Goal: Task Accomplishment & Management: Manage account settings

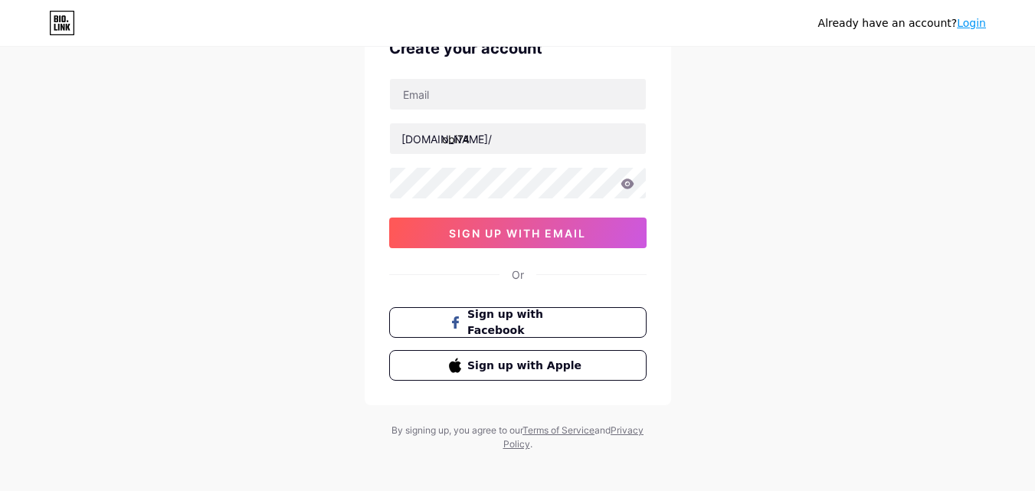
scroll to position [95, 0]
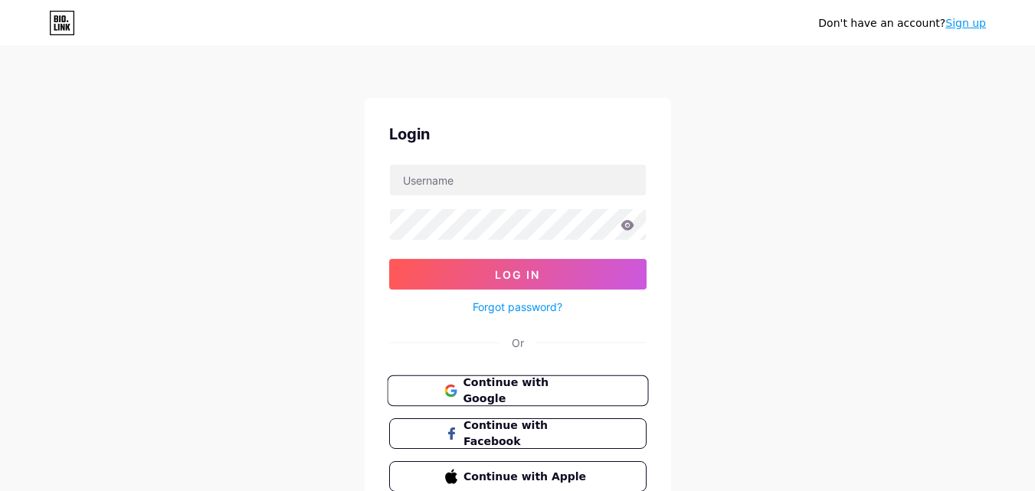
click at [492, 392] on span "Continue with Google" at bounding box center [527, 391] width 128 height 33
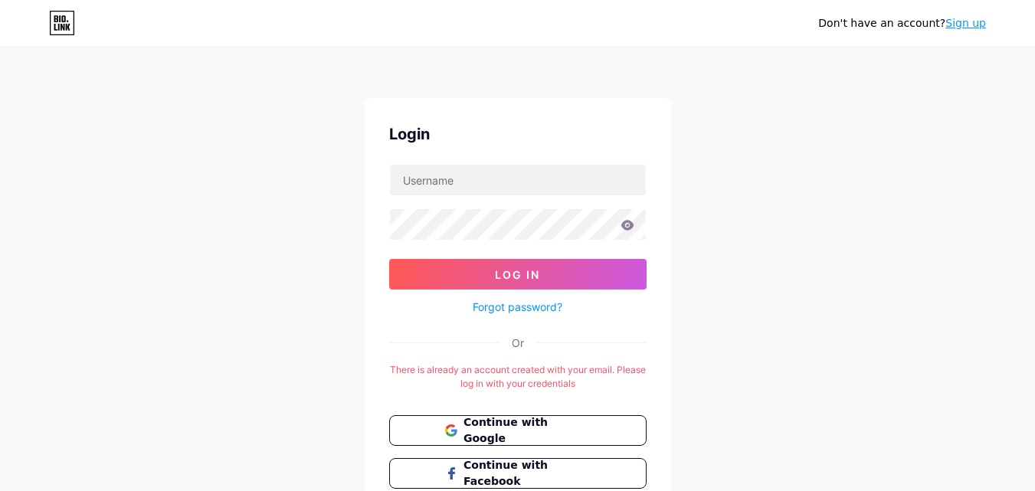
scroll to position [77, 0]
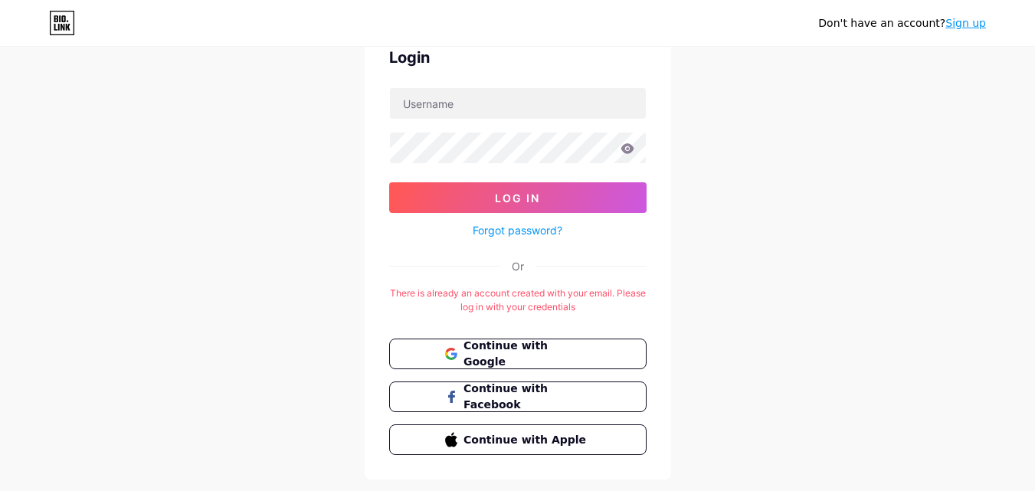
click at [960, 28] on link "Sign up" at bounding box center [966, 23] width 41 height 12
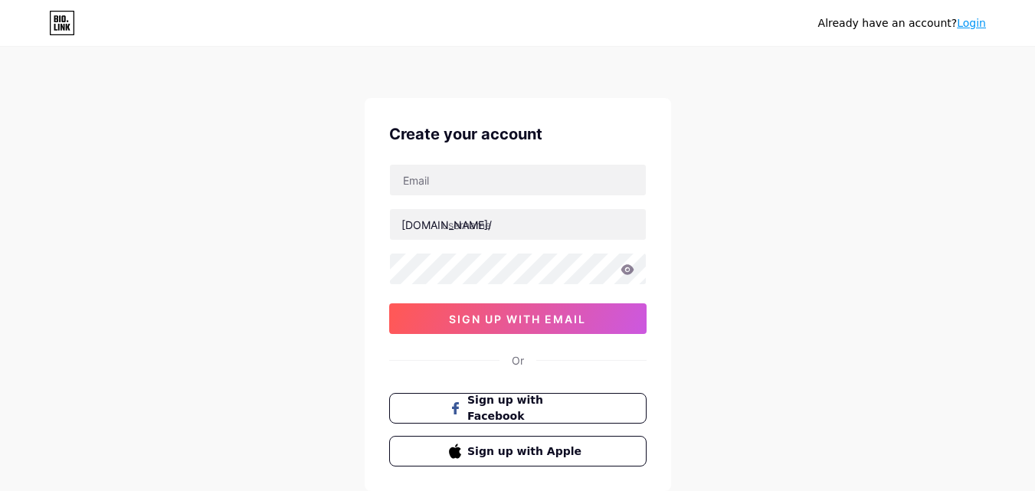
click at [978, 23] on link "Login" at bounding box center [971, 23] width 29 height 12
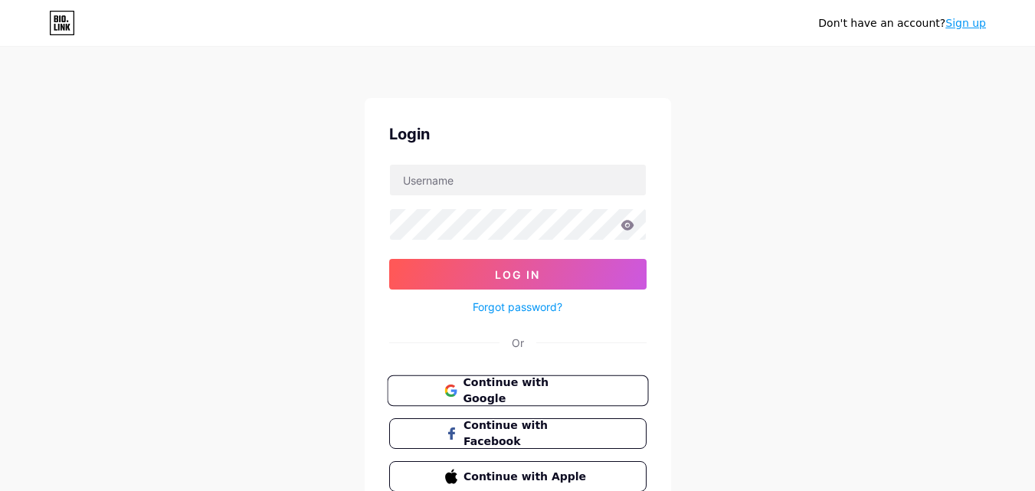
click at [536, 376] on button "Continue with Google" at bounding box center [517, 391] width 261 height 31
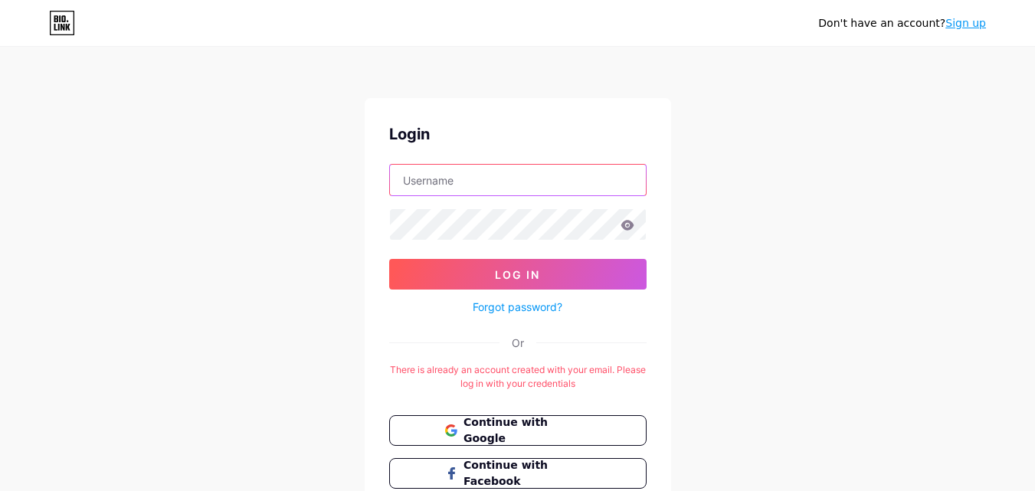
click at [461, 169] on input "text" at bounding box center [518, 180] width 256 height 31
type input "lamlamok17@gmail.com"
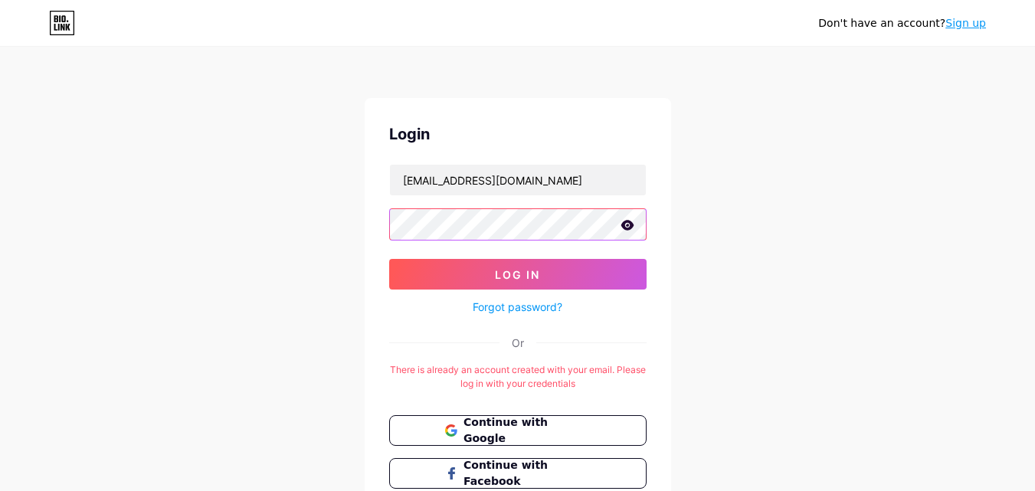
click at [389, 259] on button "Log In" at bounding box center [517, 274] width 257 height 31
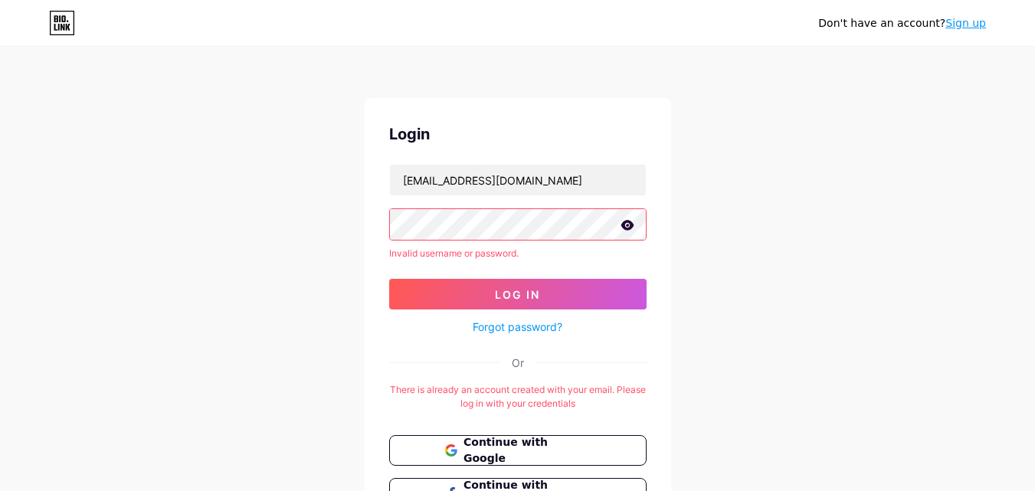
click at [626, 228] on icon at bounding box center [627, 225] width 13 height 10
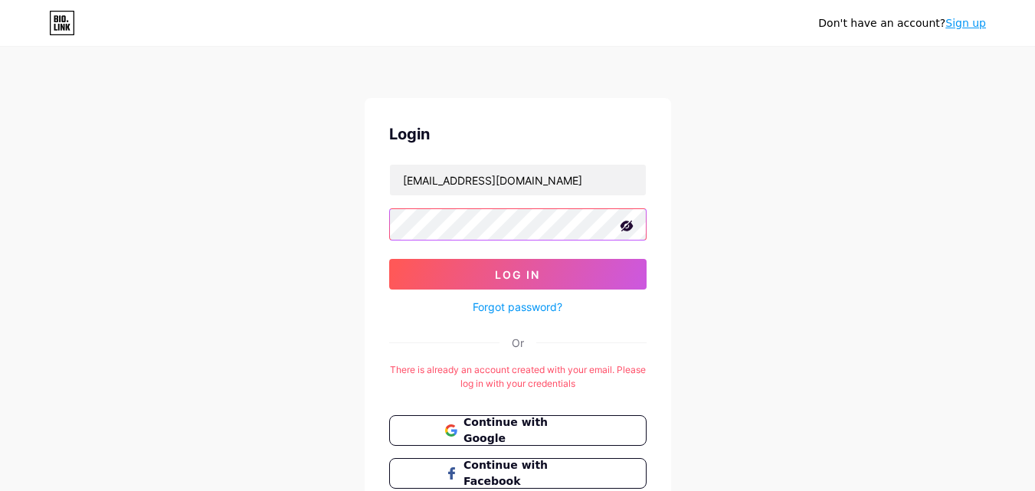
click at [389, 259] on button "Log In" at bounding box center [517, 274] width 257 height 31
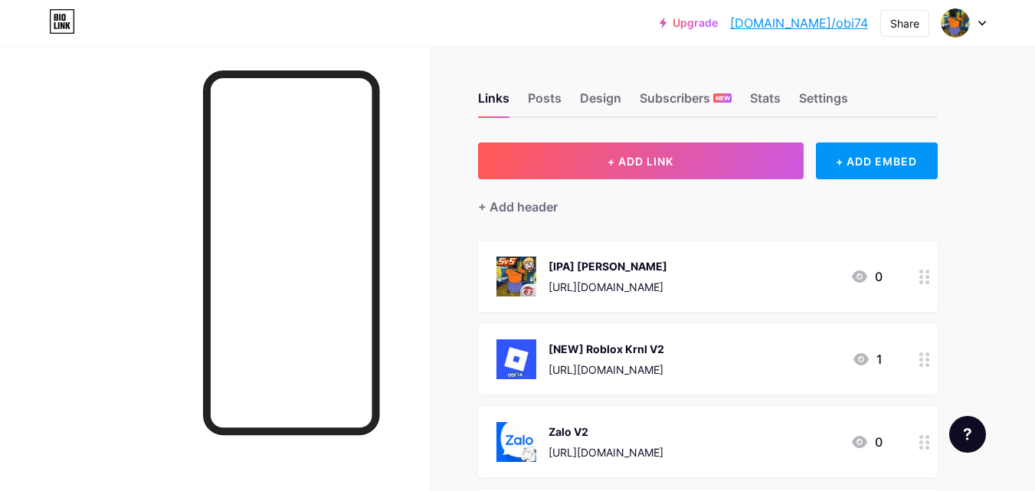
click at [923, 277] on icon at bounding box center [925, 277] width 11 height 15
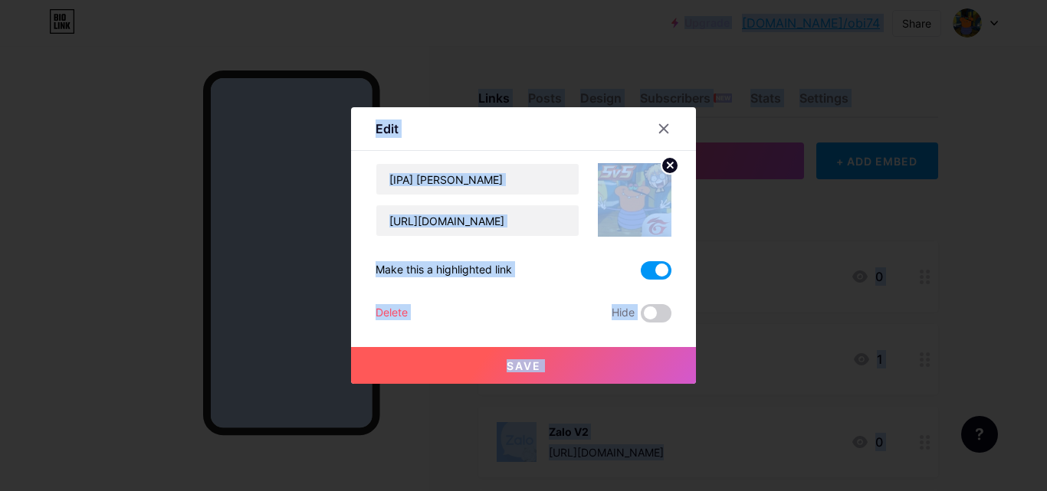
click at [504, 78] on div at bounding box center [523, 245] width 1047 height 491
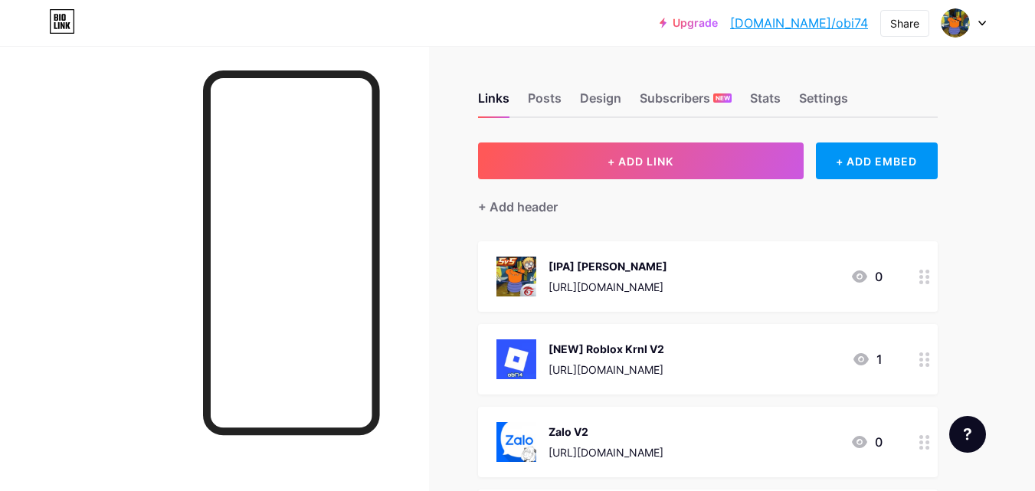
click at [894, 274] on div "[IPA] Liên Quân https://www.mediafire.com/file/88jwirspmz9ke2s/AOV+x+obi.ipa/fi…" at bounding box center [708, 276] width 460 height 71
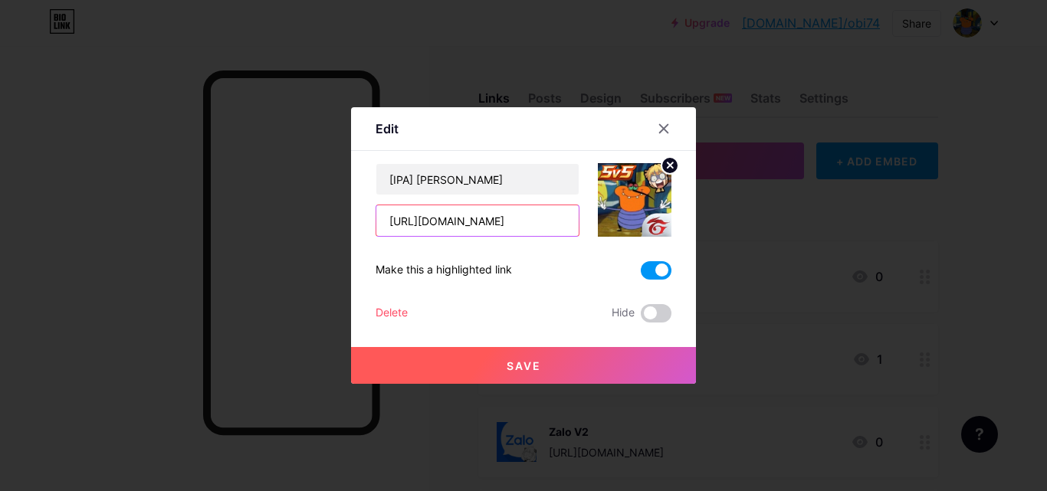
drag, startPoint x: 376, startPoint y: 225, endPoint x: 882, endPoint y: 229, distance: 506.6
click at [882, 229] on div "Edit Content YouTube Play YouTube video without leaving your page. ADD Vimeo Pl…" at bounding box center [523, 245] width 1047 height 491
paste input "anotepad.com/notes/n2sjp76m"
type input "https://anotepad.com/notes/n2sjp76m"
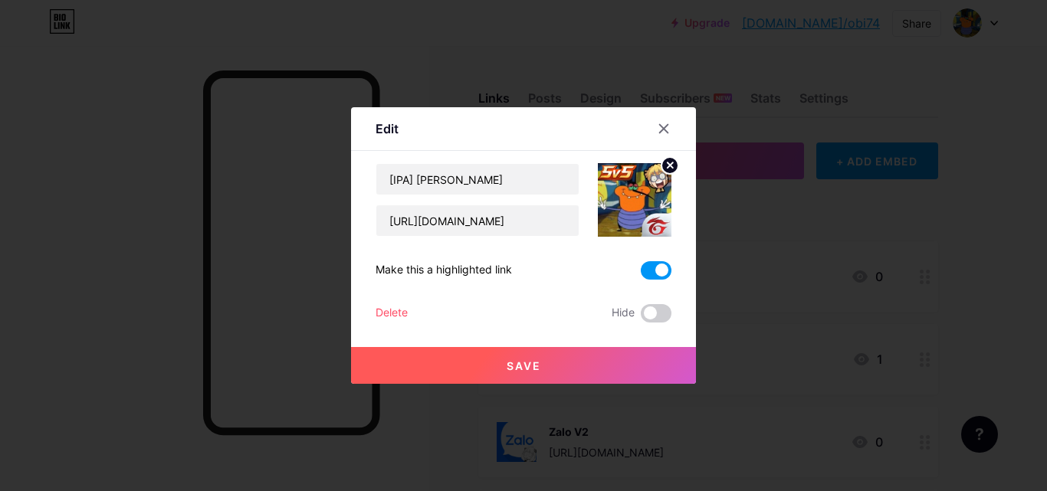
click at [638, 358] on button "Save" at bounding box center [523, 365] width 345 height 37
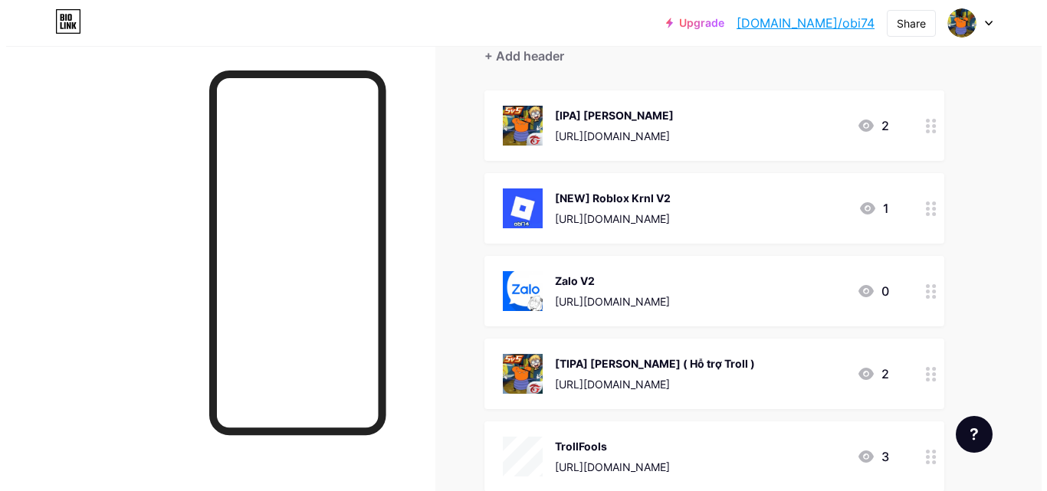
scroll to position [307, 0]
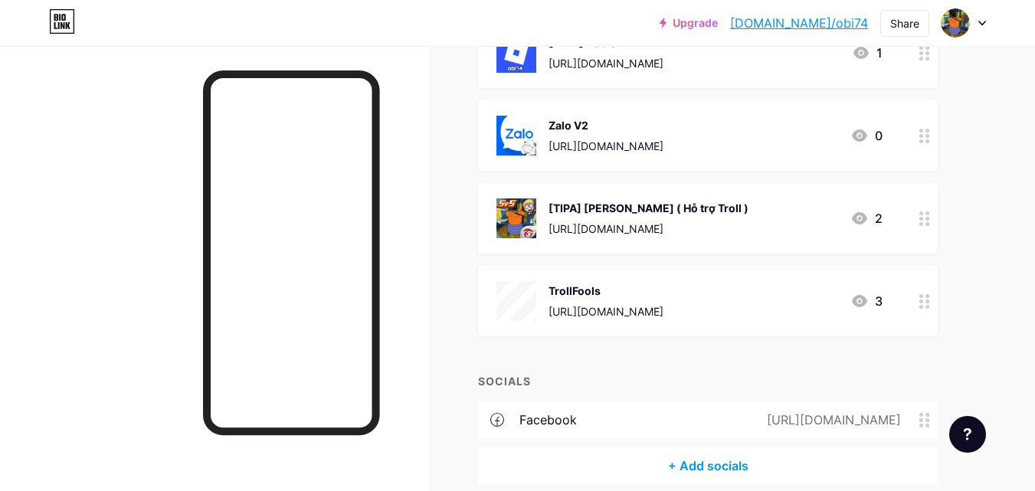
click at [920, 220] on icon at bounding box center [925, 219] width 11 height 15
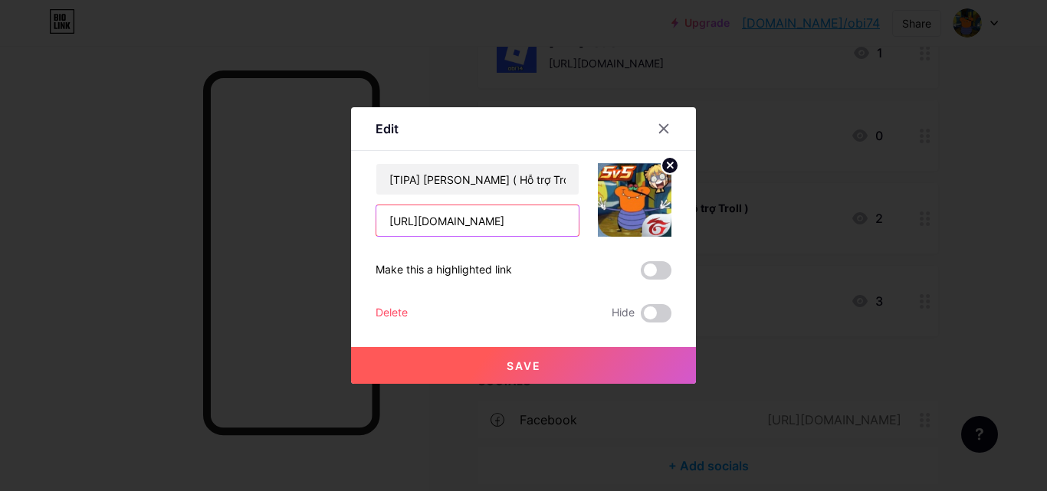
drag, startPoint x: 382, startPoint y: 227, endPoint x: 1034, endPoint y: 223, distance: 652.2
click at [1034, 223] on div "Edit Content YouTube Play YouTube video without leaving your page. ADD Vimeo Pl…" at bounding box center [523, 245] width 1047 height 491
paste input "anotepad.com/notes/n2sjp76m"
type input "https://anotepad.com/notes/n2sjp76m"
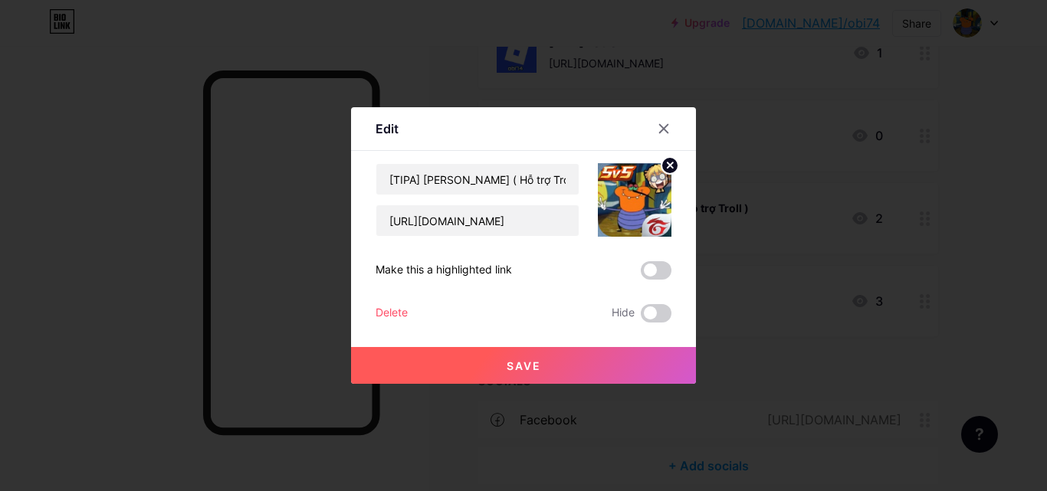
click at [677, 355] on button "Save" at bounding box center [523, 365] width 345 height 37
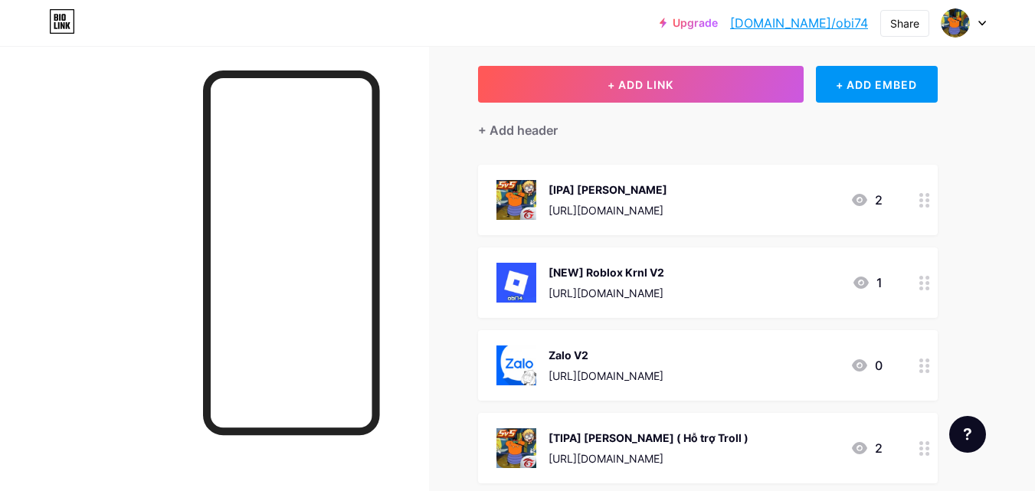
scroll to position [0, 0]
